Goal: Task Accomplishment & Management: Manage account settings

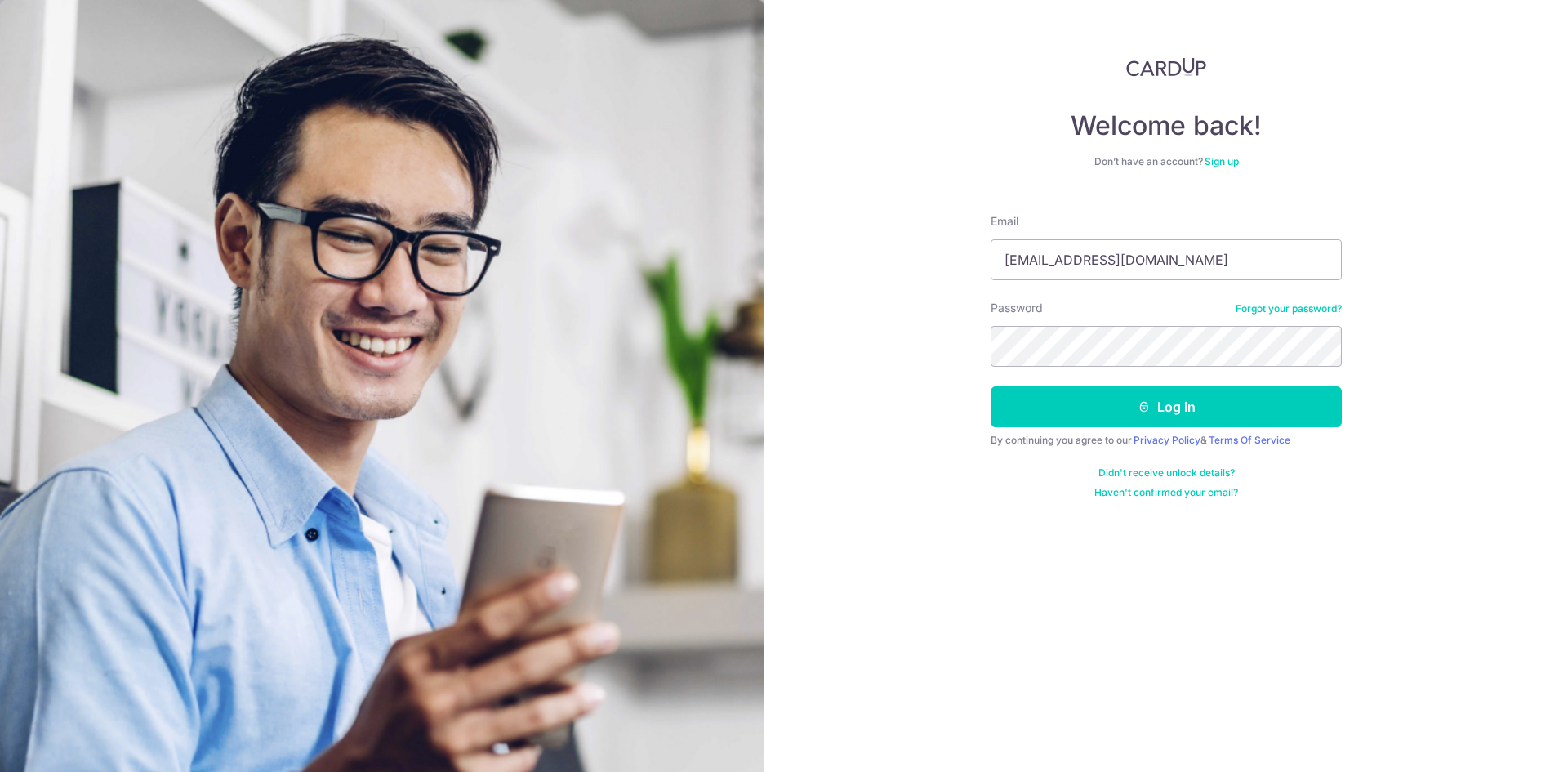
click at [1238, 399] on button "Log in" at bounding box center [1165, 406] width 351 height 41
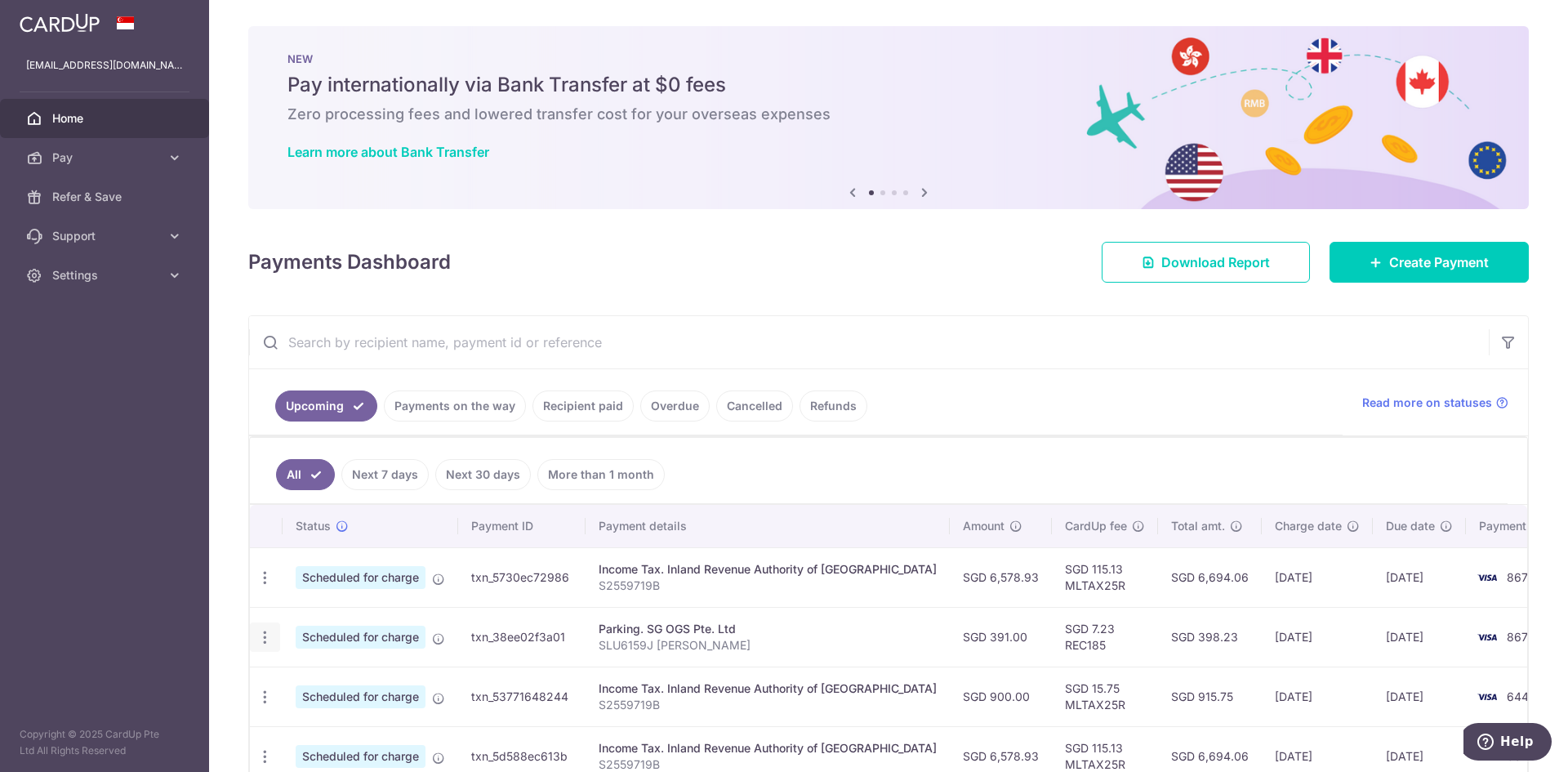
click at [270, 639] on icon "button" at bounding box center [265, 637] width 18 height 18
click at [326, 718] on span "Cancel payment" at bounding box center [352, 721] width 109 height 19
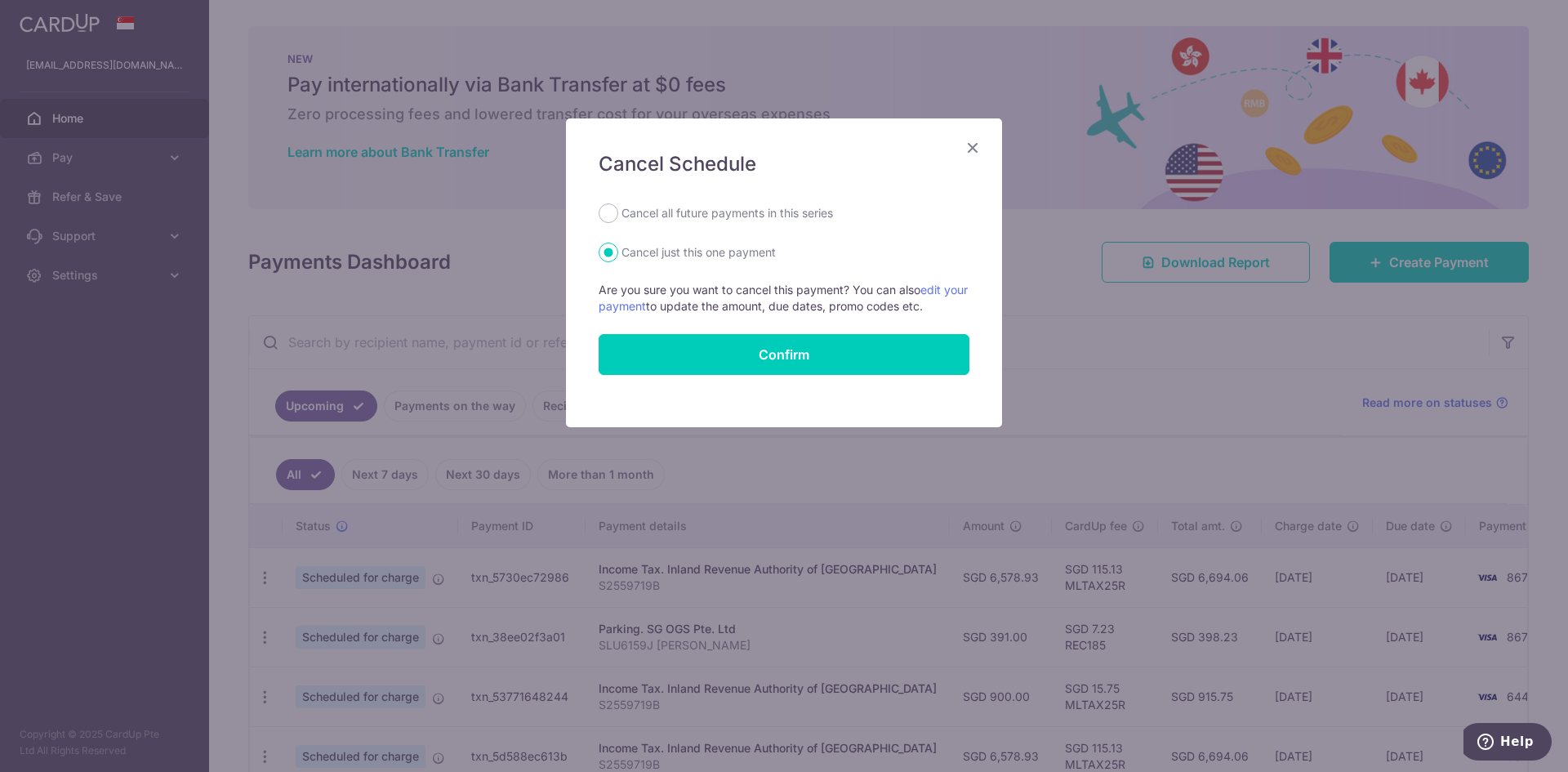
click at [790, 209] on label "Cancel all future payments in this series" at bounding box center [727, 213] width 212 height 19
click at [618, 209] on input "Cancel all future payments in this series" at bounding box center [608, 213] width 19 height 19
radio input "true"
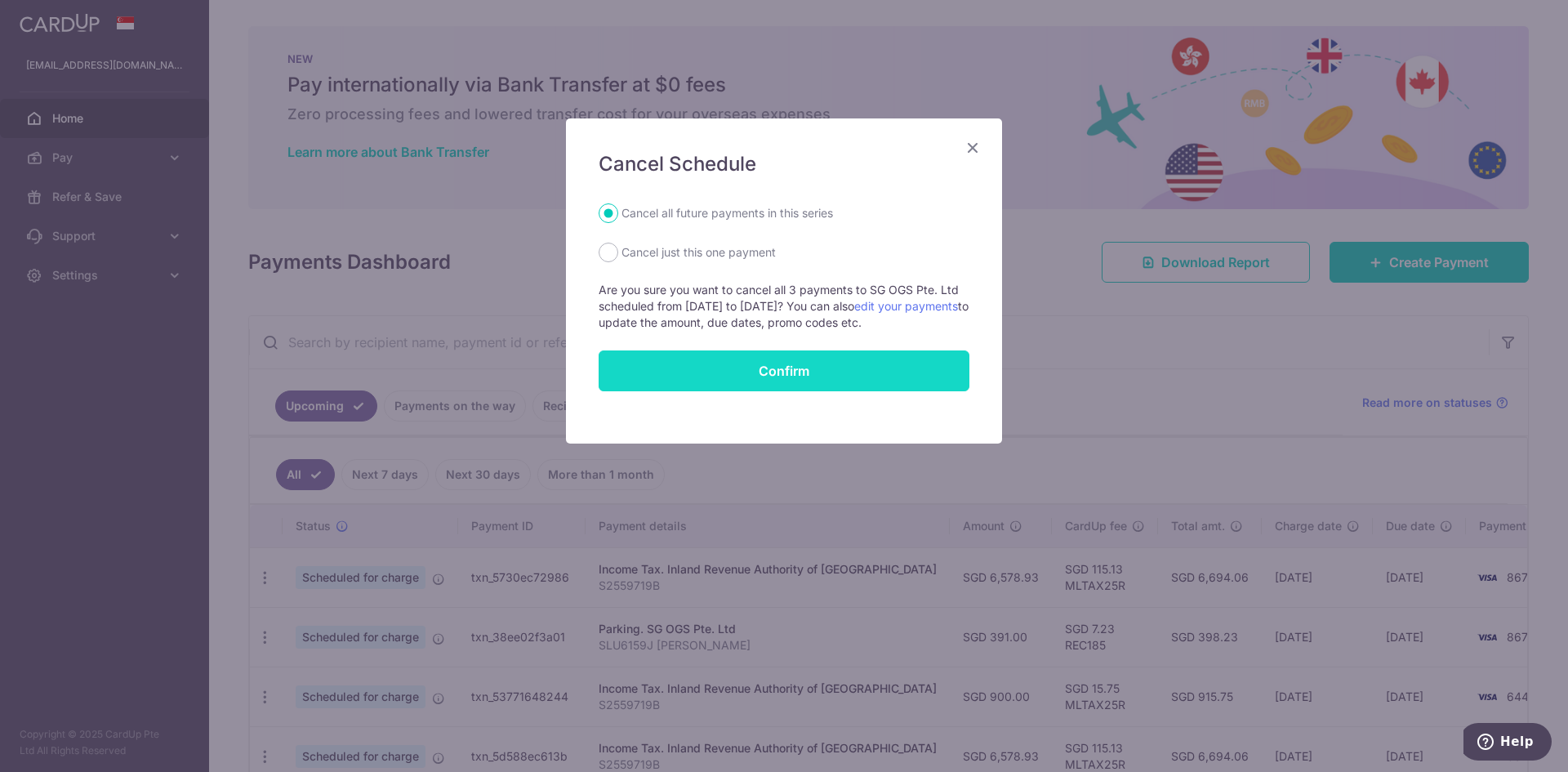
click at [787, 357] on button "Confirm" at bounding box center [784, 371] width 371 height 41
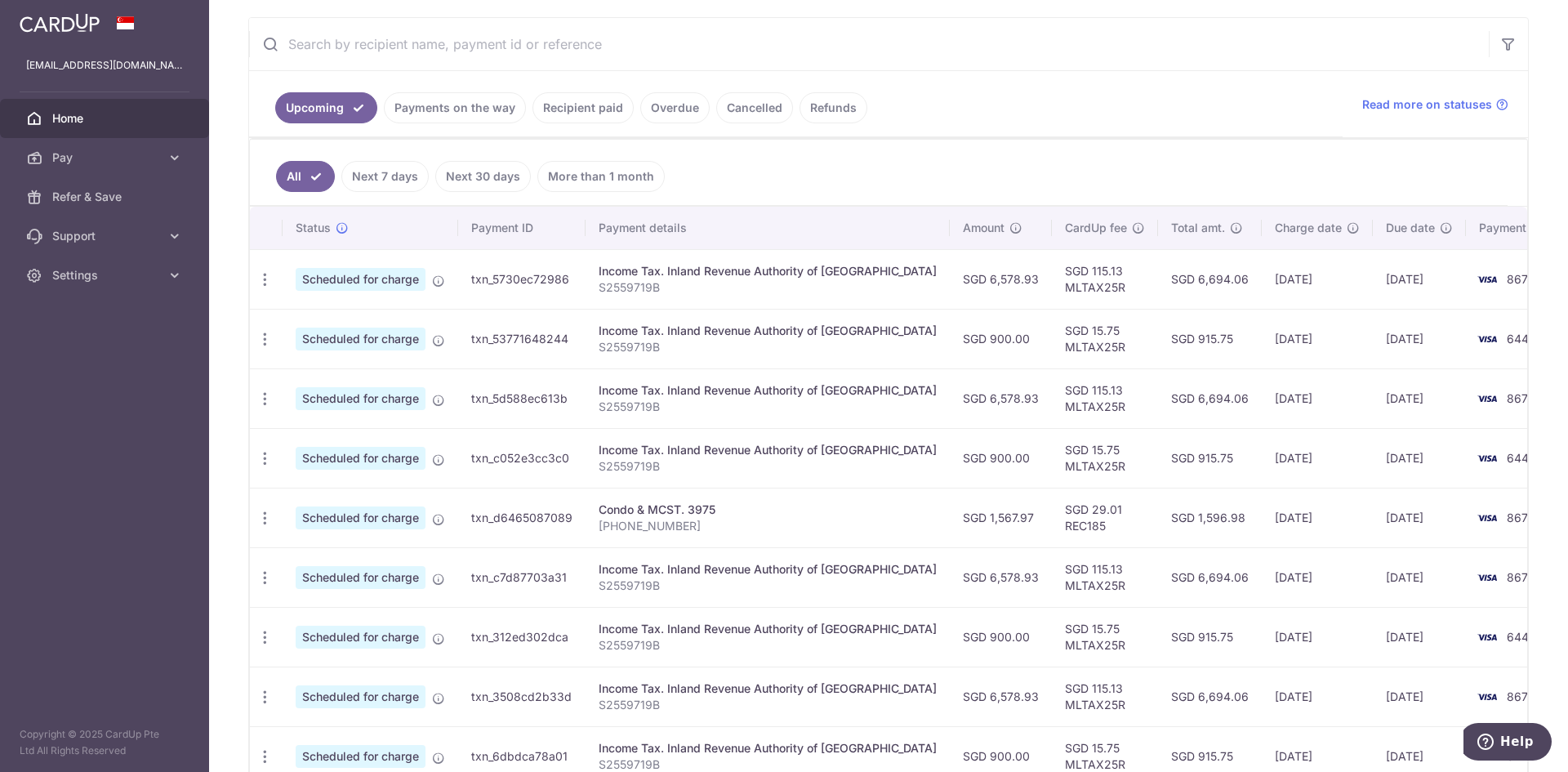
scroll to position [163, 0]
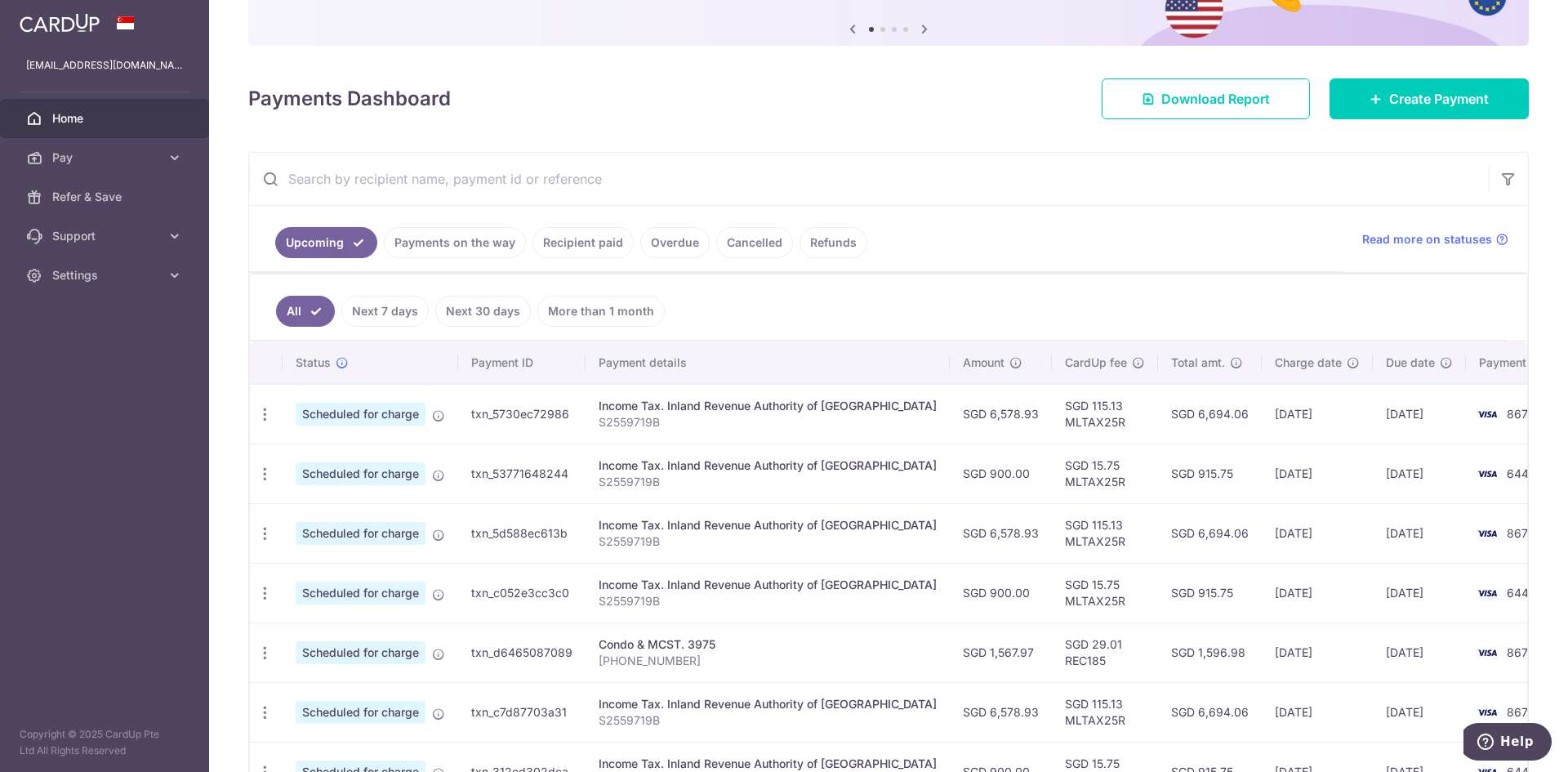
click at [458, 249] on link "Payments on the way" at bounding box center [455, 243] width 143 height 31
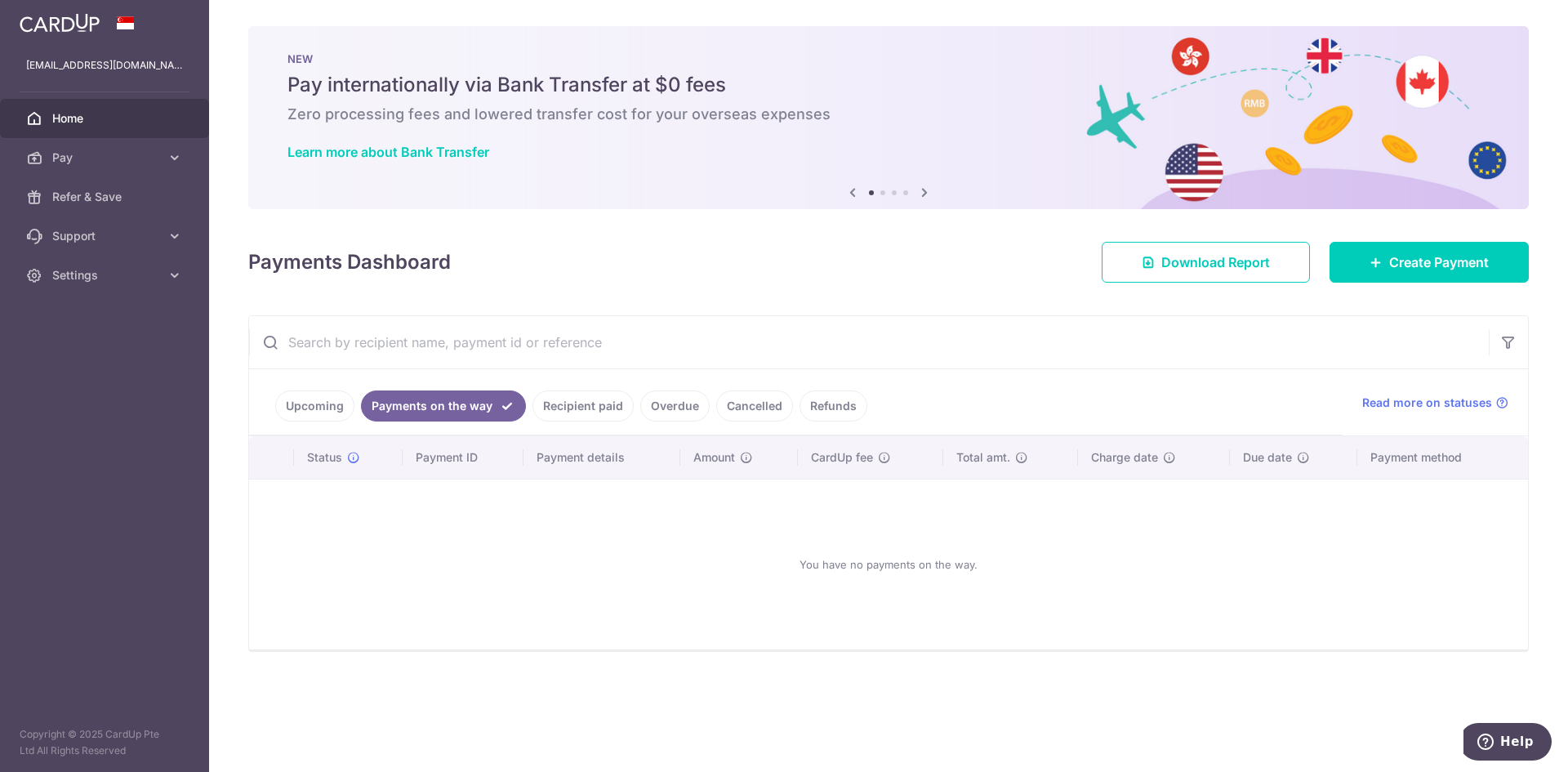
click at [582, 411] on link "Recipient paid" at bounding box center [582, 406] width 101 height 31
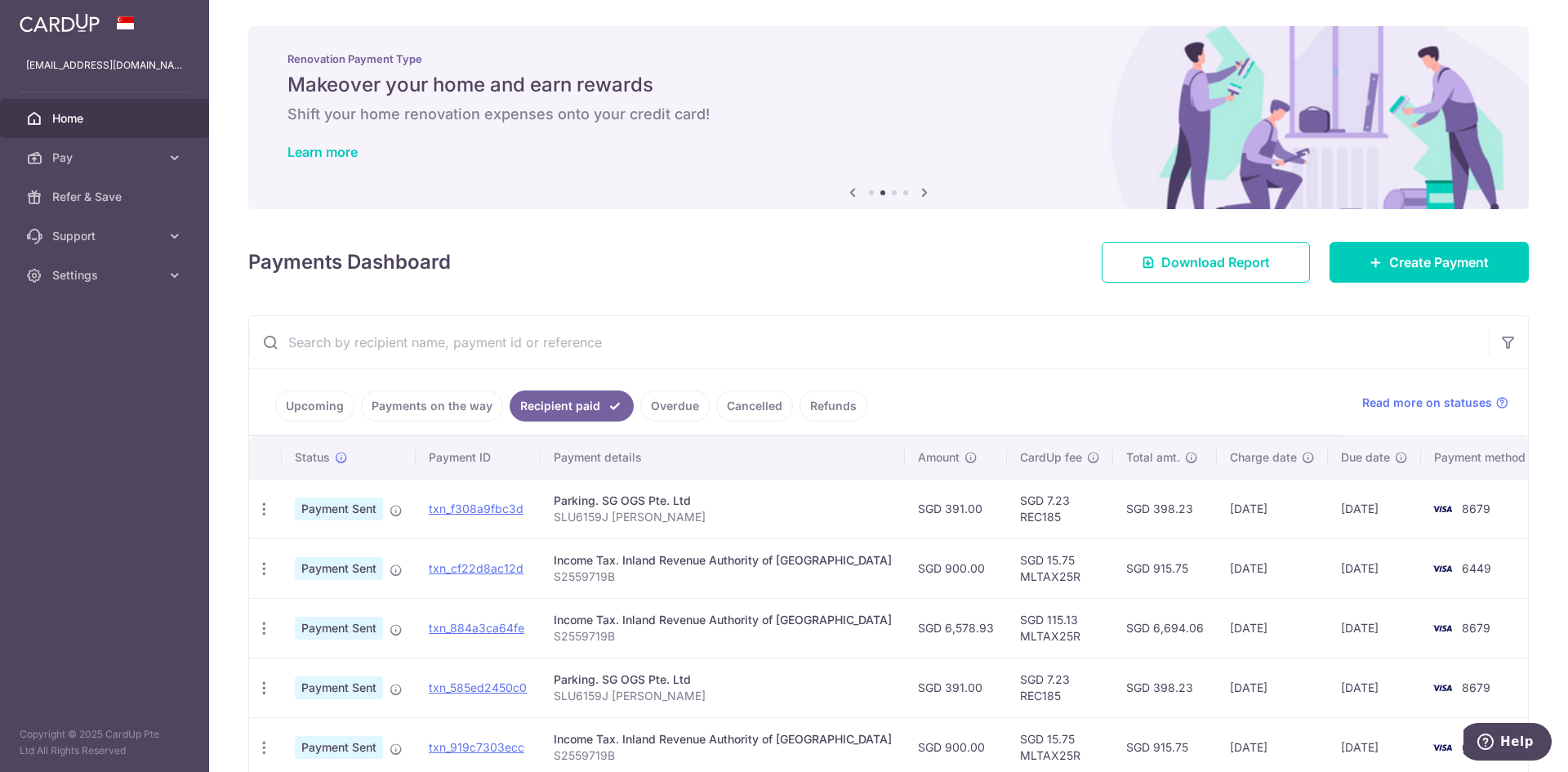
click at [683, 337] on input "text" at bounding box center [868, 342] width 1239 height 52
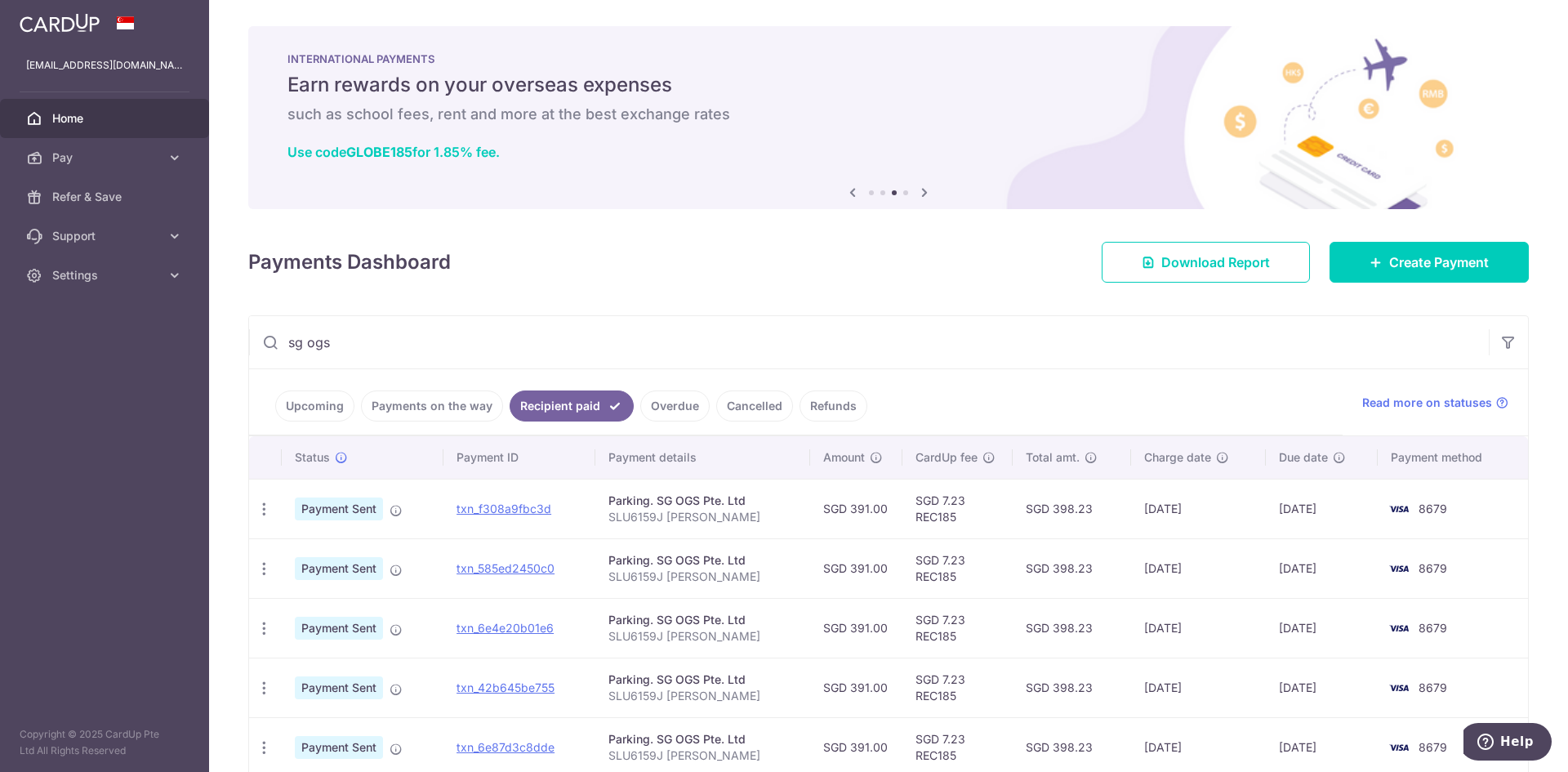
type input "sg ogs"
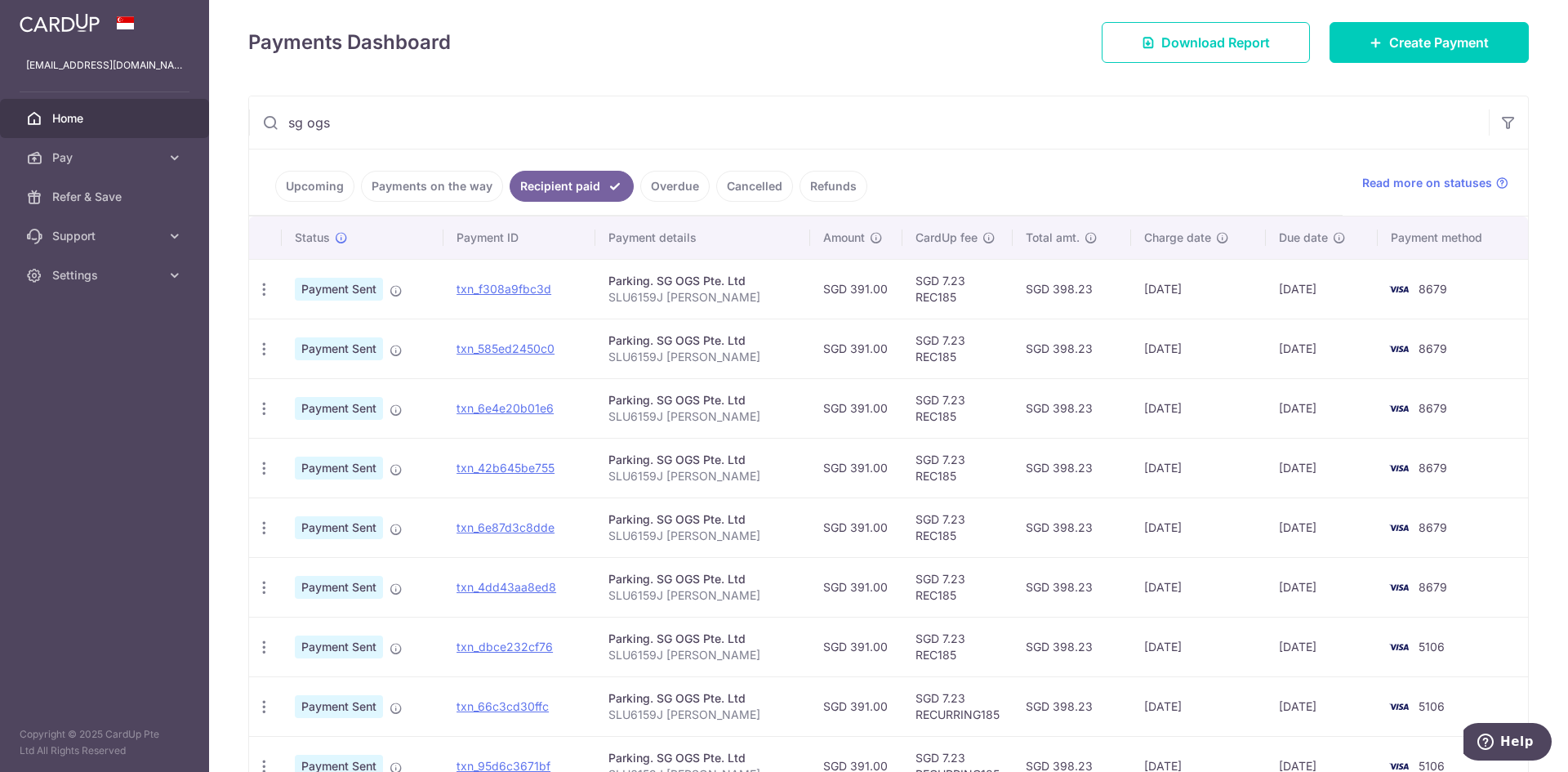
scroll to position [245, 0]
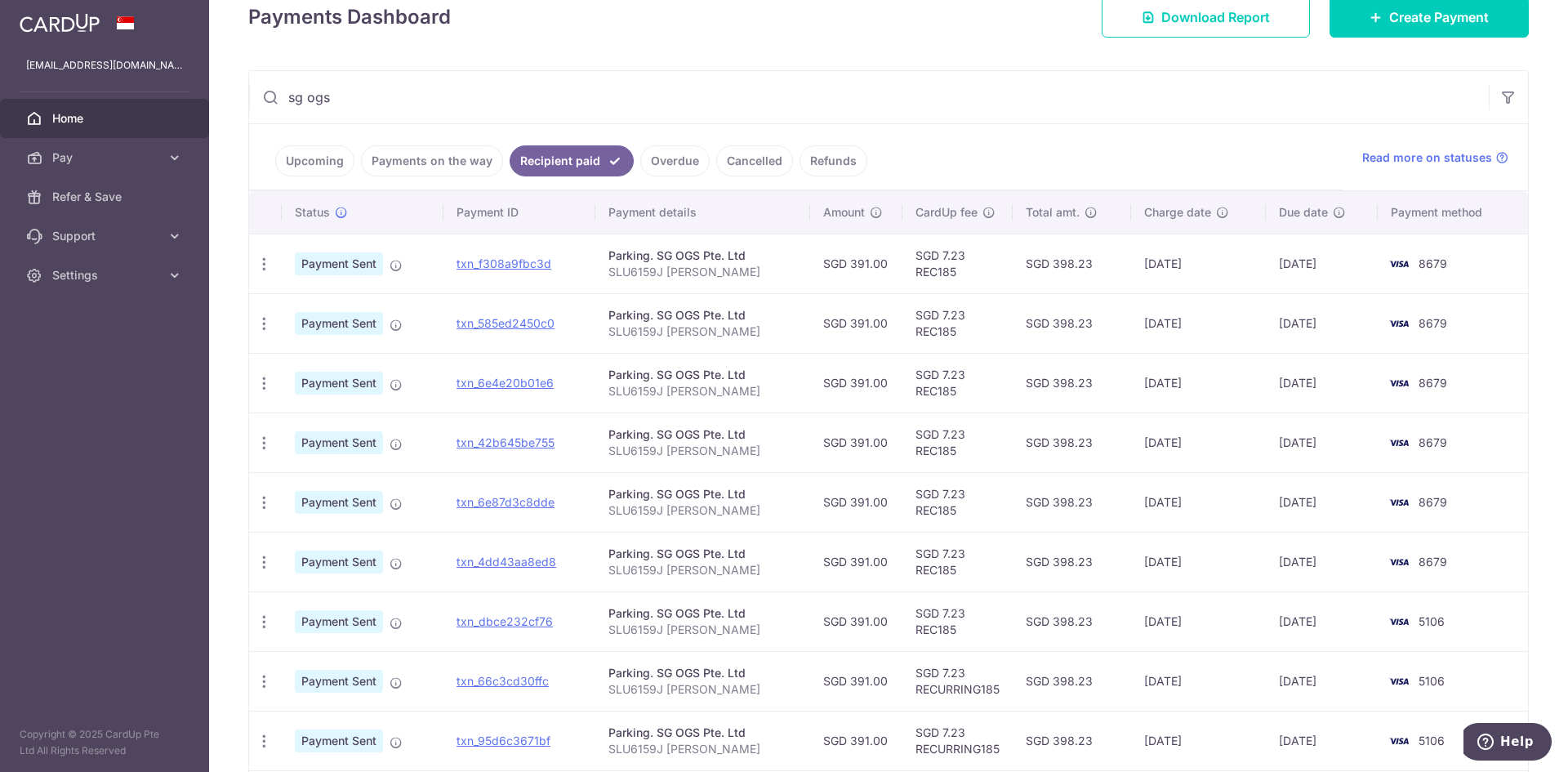
click at [1313, 149] on ul "Upcoming Payments on the way Recipient paid Overdue Cancelled Refunds" at bounding box center [795, 156] width 1093 height 66
